Goal: Find specific page/section: Find specific page/section

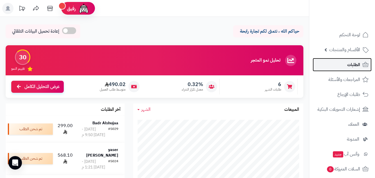
click at [350, 63] on span "الطلبات" at bounding box center [353, 65] width 13 height 8
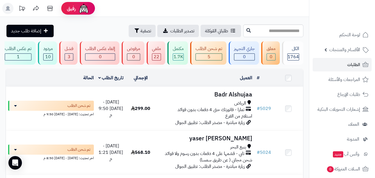
click at [226, 8] on header "رفيق ! الطلبات معالجة مكتمل إرجاع المنتجات العملاء المتواجدون الان 3340 عملاء م…" at bounding box center [187, 8] width 375 height 17
click at [341, 51] on span "الأقسام والمنتجات" at bounding box center [344, 50] width 31 height 8
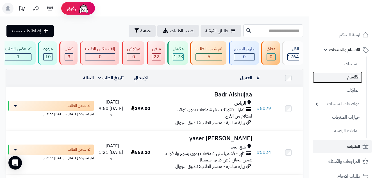
click at [345, 77] on link "الأقسام" at bounding box center [337, 77] width 50 height 12
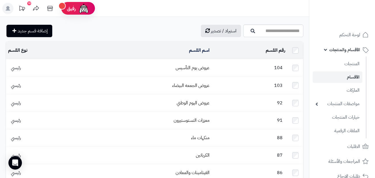
click at [344, 50] on span "الأقسام والمنتجات" at bounding box center [344, 50] width 31 height 8
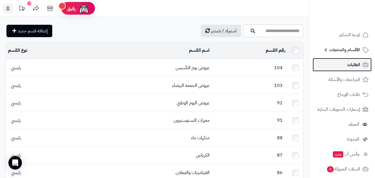
click at [347, 64] on span "الطلبات" at bounding box center [353, 65] width 13 height 8
